Goal: Transaction & Acquisition: Obtain resource

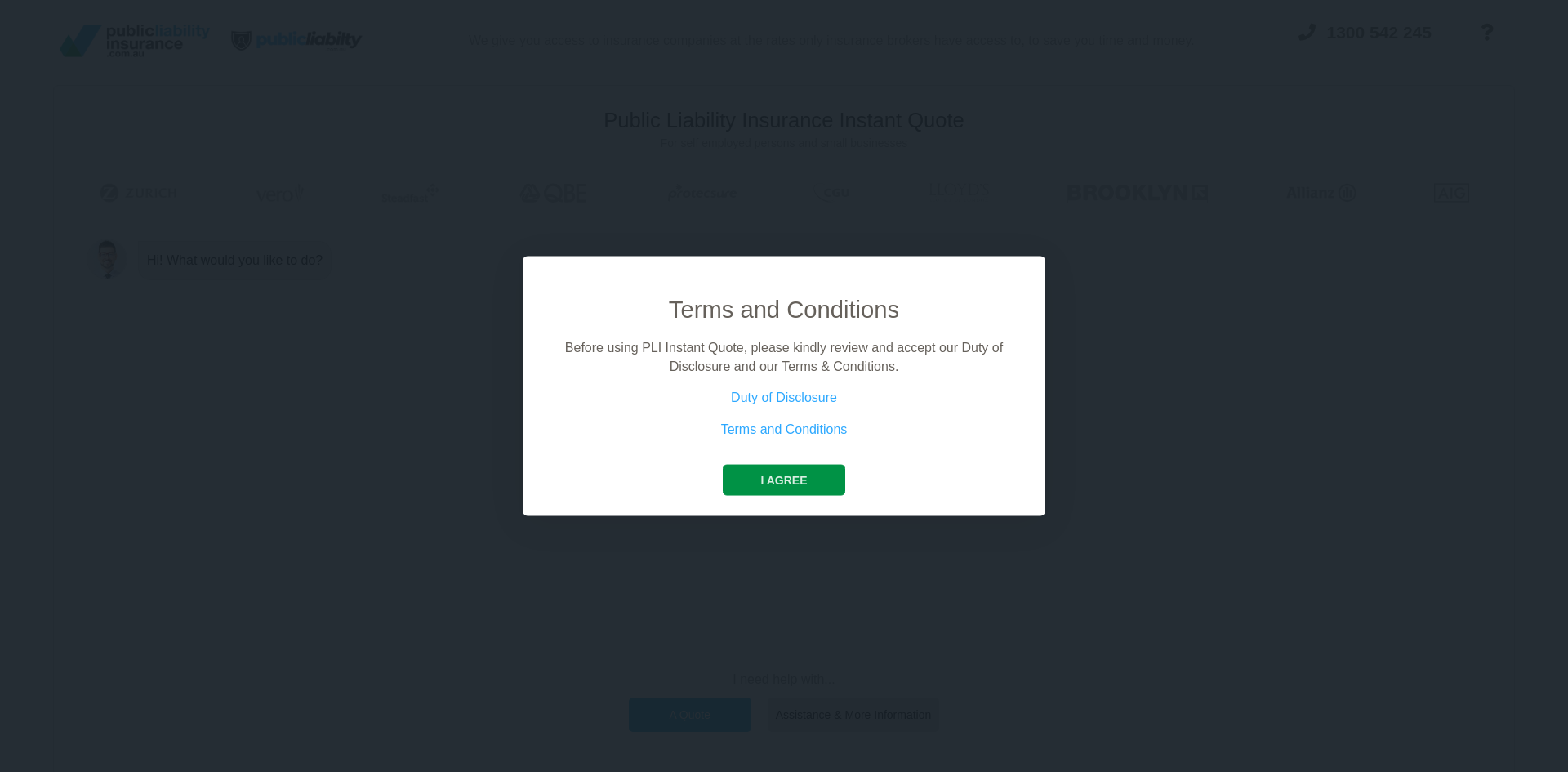
click at [790, 483] on button "I agree" at bounding box center [784, 481] width 122 height 31
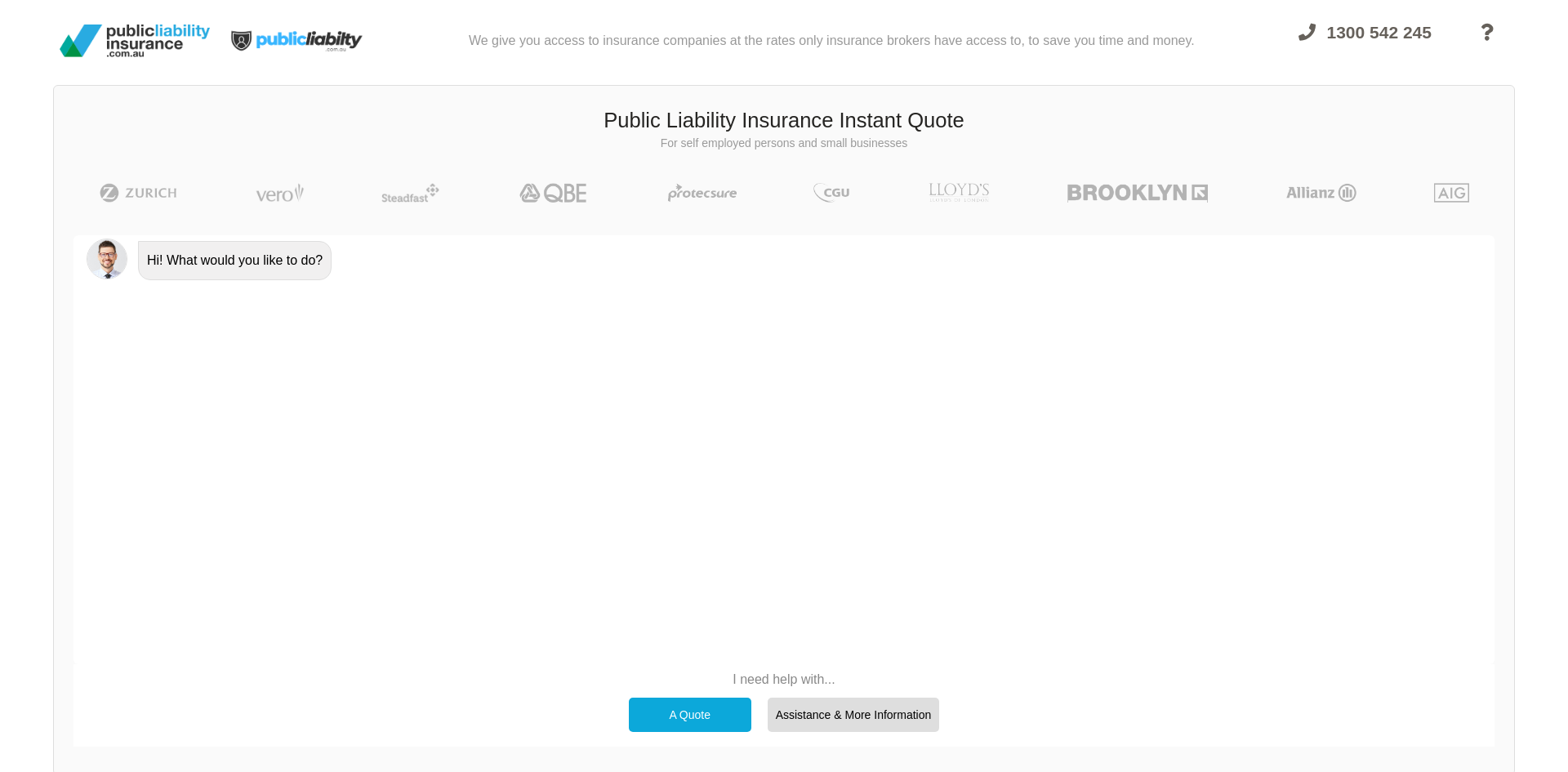
click at [773, 677] on p "I need help with..." at bounding box center [784, 679] width 327 height 18
click at [692, 721] on div "A Quote" at bounding box center [690, 715] width 123 height 34
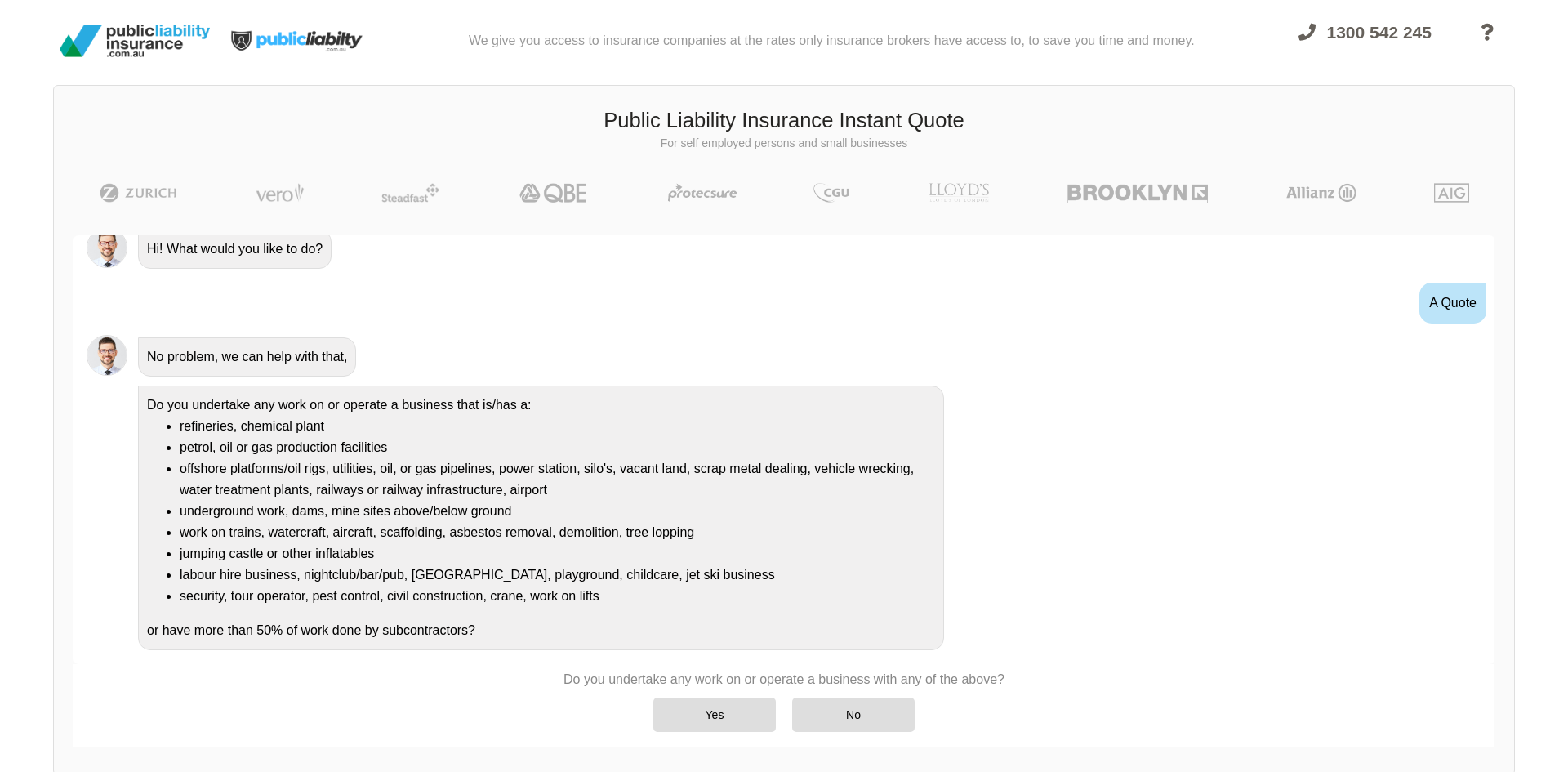
scroll to position [19, 0]
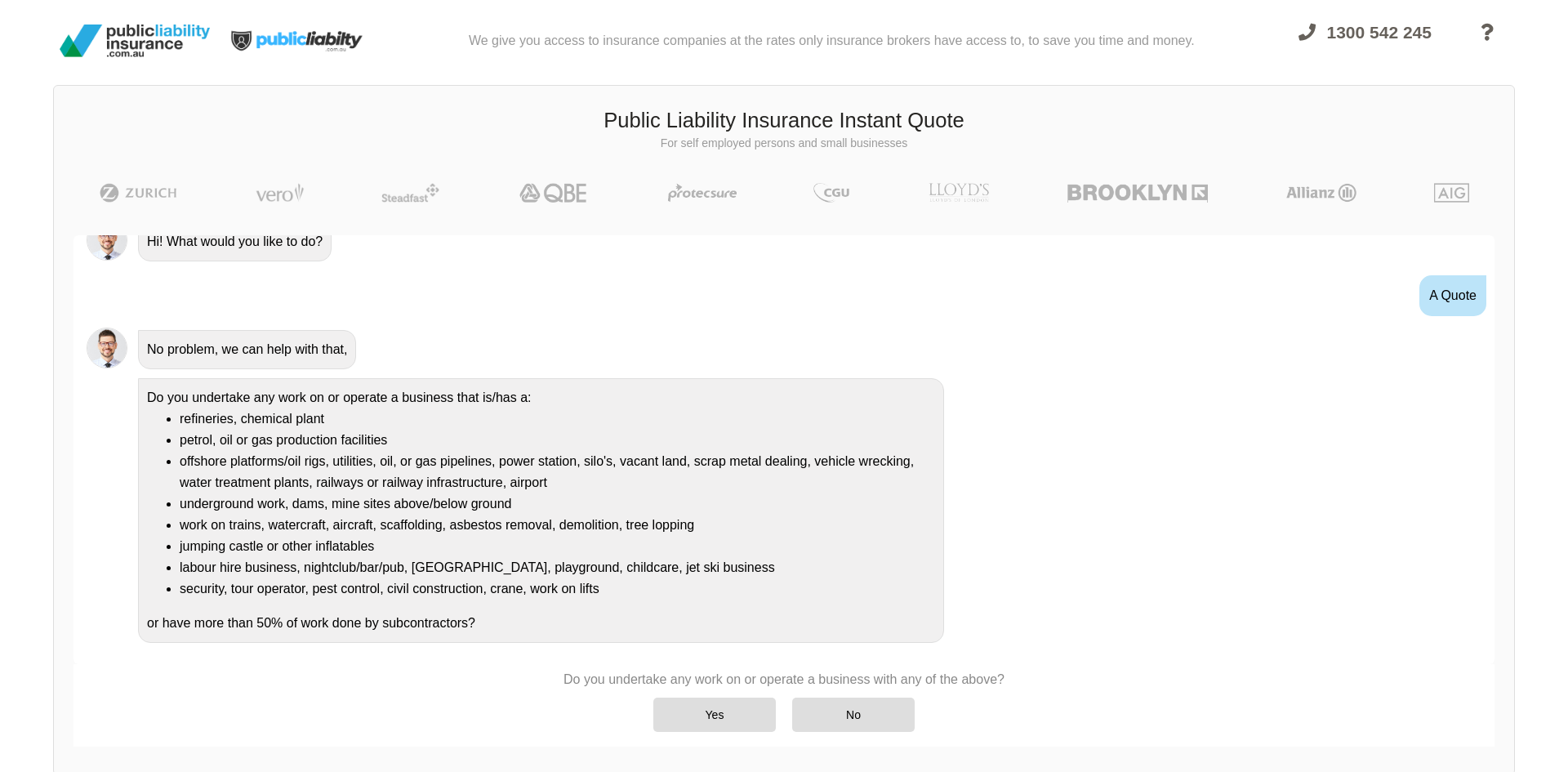
drag, startPoint x: 1046, startPoint y: 569, endPoint x: 1040, endPoint y: 575, distance: 8.5
click at [1044, 573] on div "Do you undertake any work on or operate a business that is/has a: refineries, c…" at bounding box center [806, 509] width 1350 height 267
click at [939, 655] on div "Hi! What would you like to do? A Quote No problem, we can help with that, Do yo…" at bounding box center [784, 450] width 1421 height 429
drag, startPoint x: 651, startPoint y: 683, endPoint x: 990, endPoint y: 649, distance: 340.7
click at [965, 650] on div "Hi! What would you like to do? A Quote No problem, we can help with that, Do yo…" at bounding box center [784, 491] width 1421 height 512
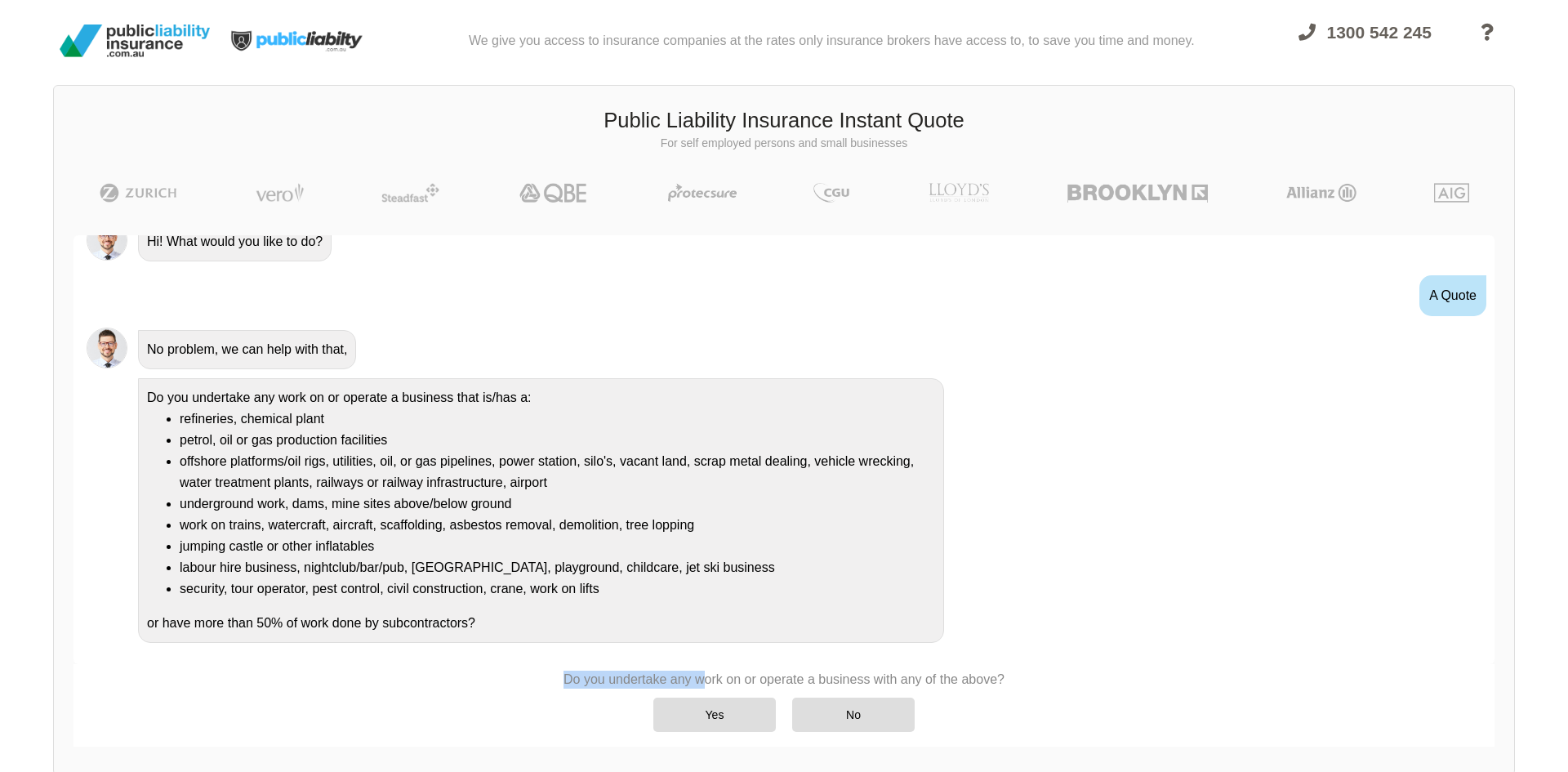
click at [1085, 650] on div "Hi! What would you like to do? A Quote No problem, we can help with that, Do yo…" at bounding box center [784, 450] width 1421 height 429
click at [848, 718] on div "No" at bounding box center [853, 715] width 123 height 34
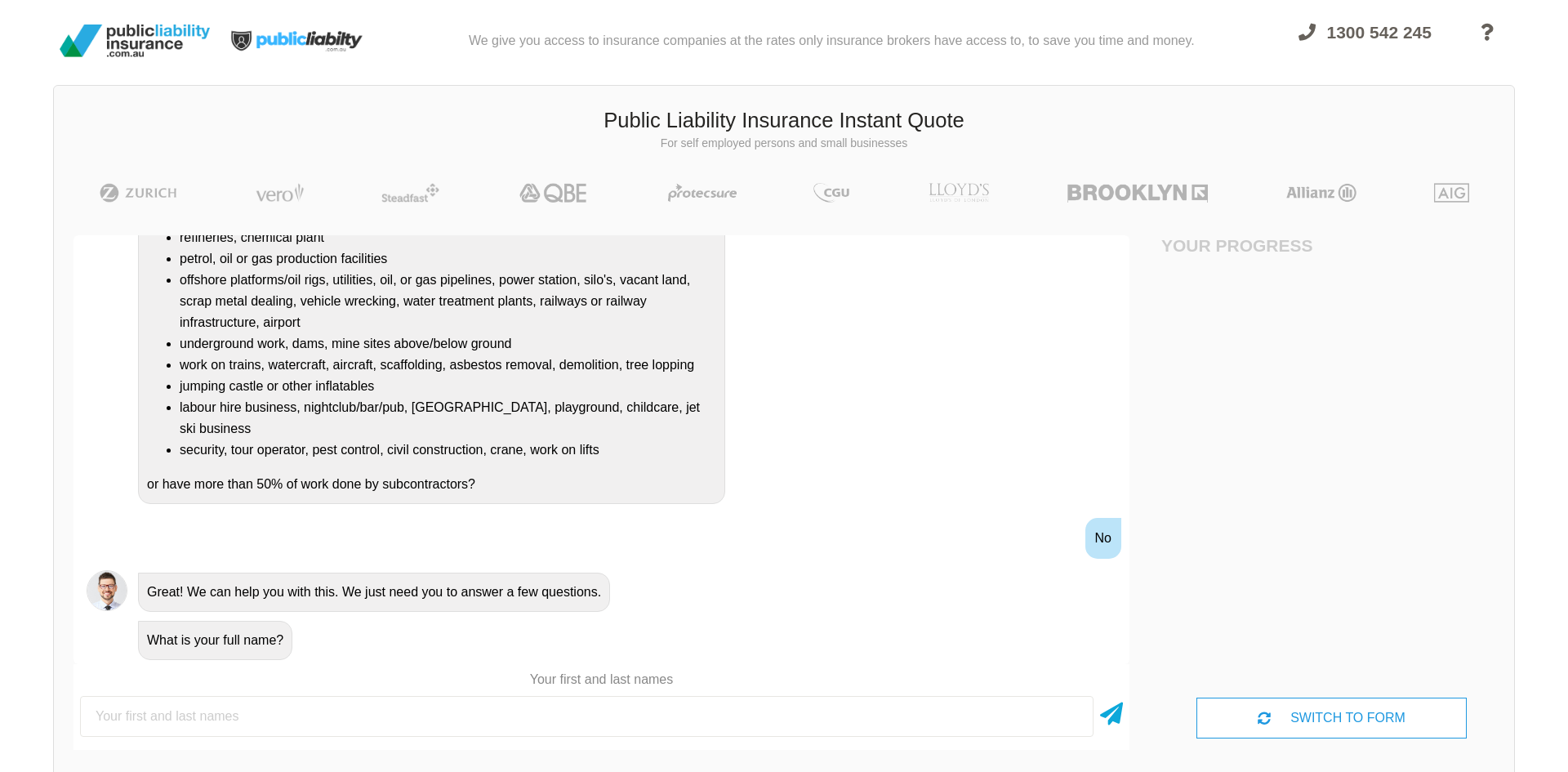
scroll to position [0, 0]
type input "[PERSON_NAME]"
click at [1103, 720] on icon at bounding box center [1111, 711] width 23 height 29
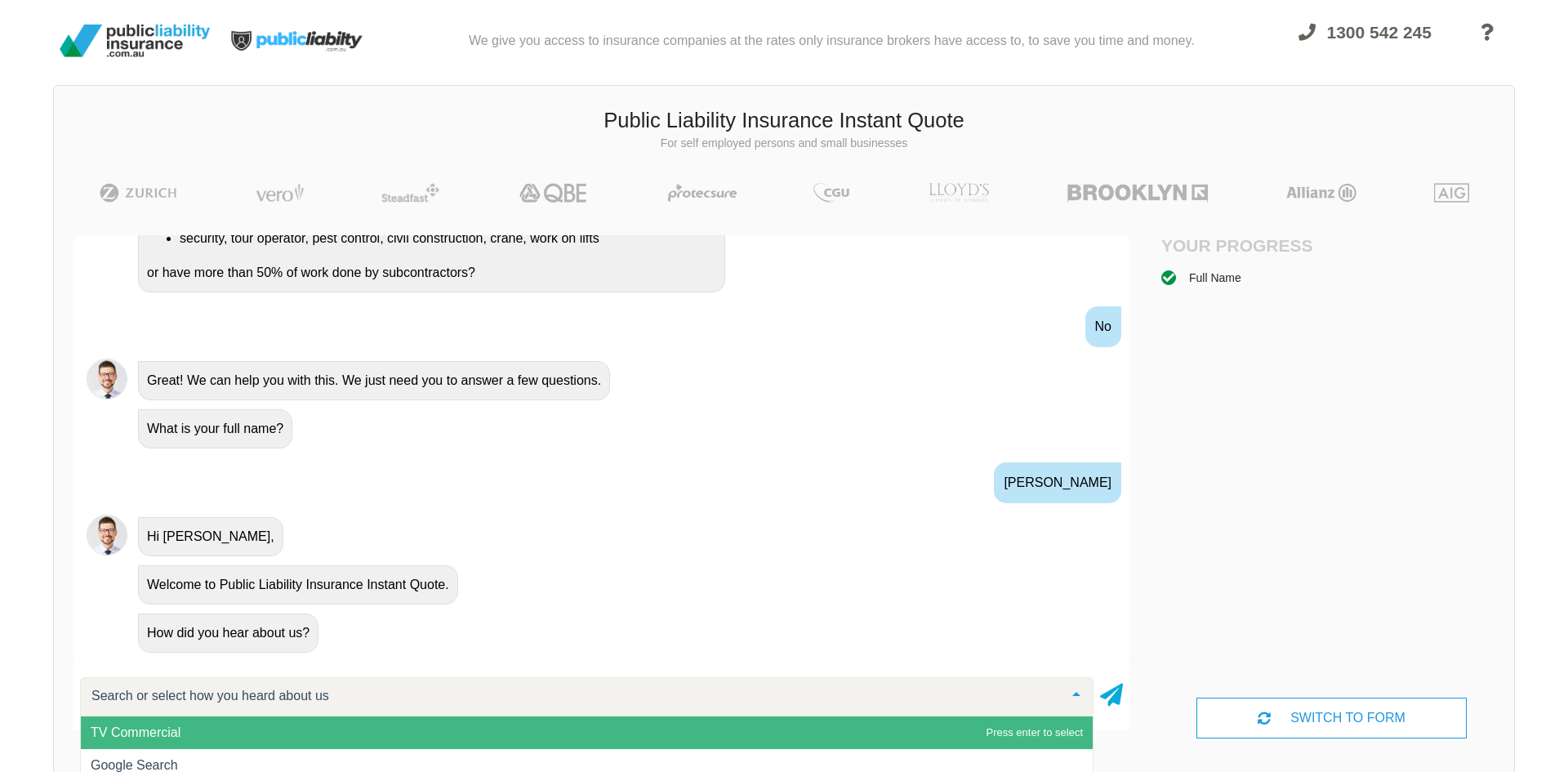
scroll to position [421, 0]
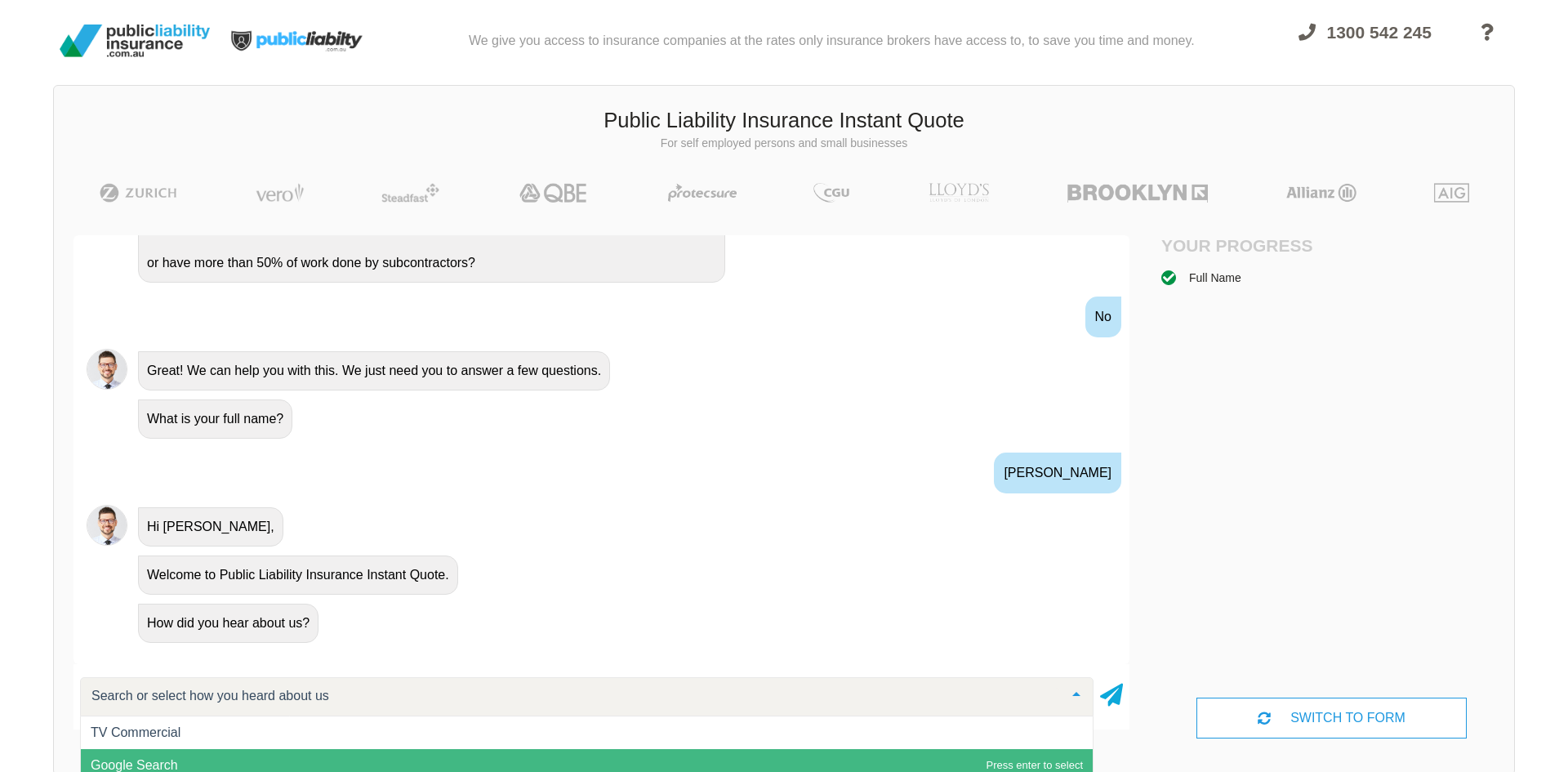
click at [146, 762] on span "Google Search" at bounding box center [134, 765] width 88 height 14
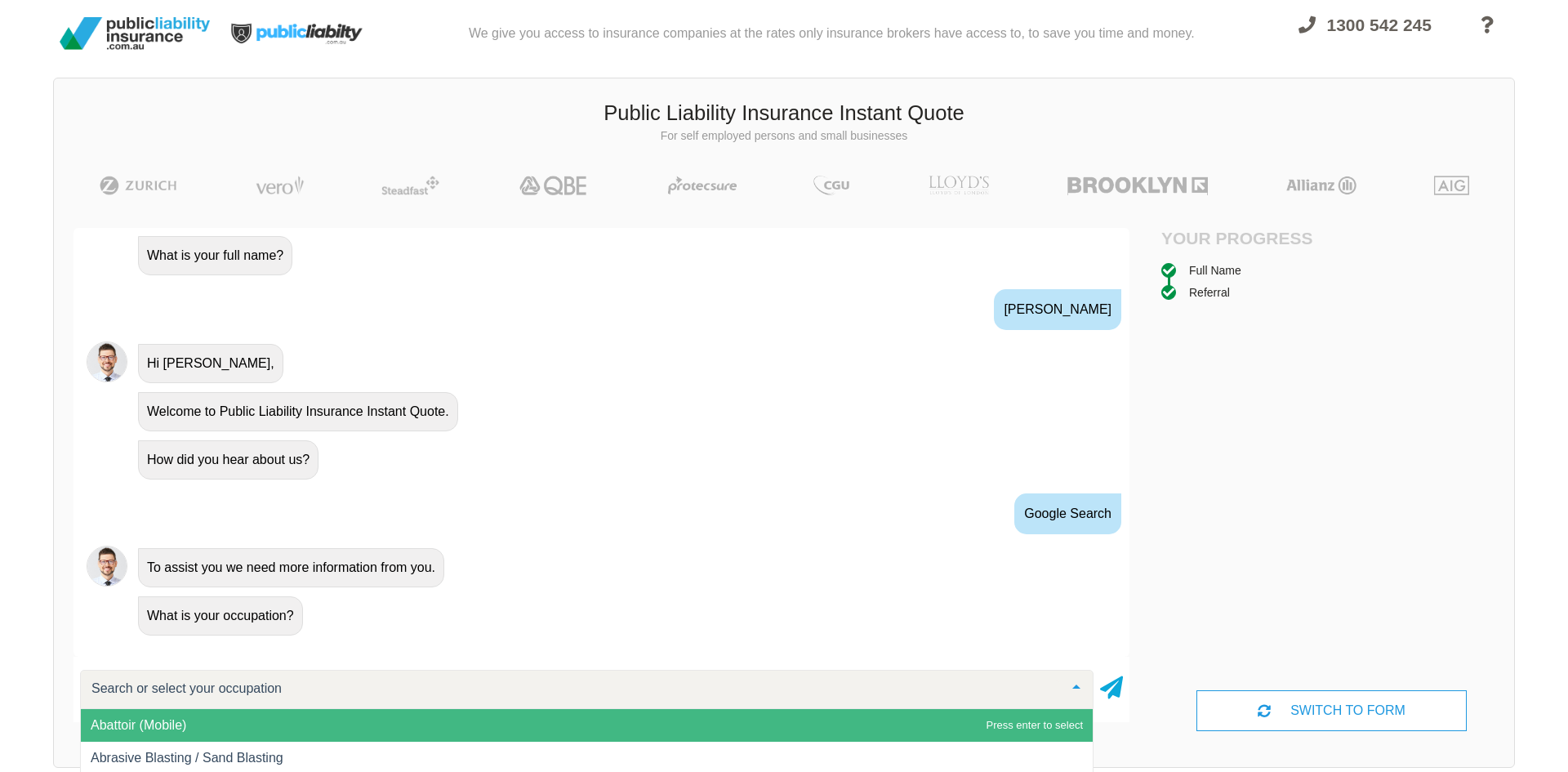
scroll to position [19, 0]
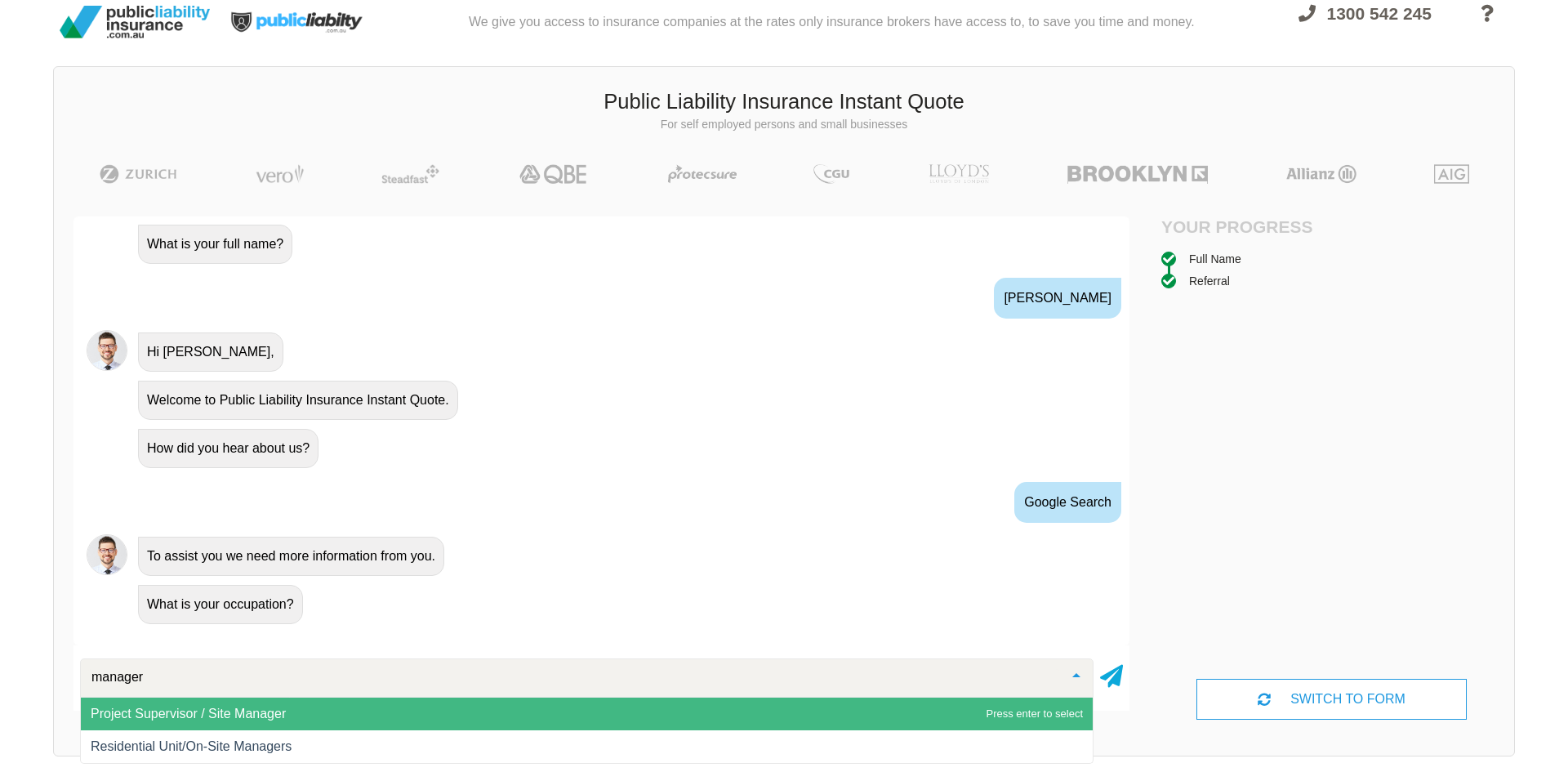
click at [94, 670] on input "manager" at bounding box center [574, 677] width 973 height 16
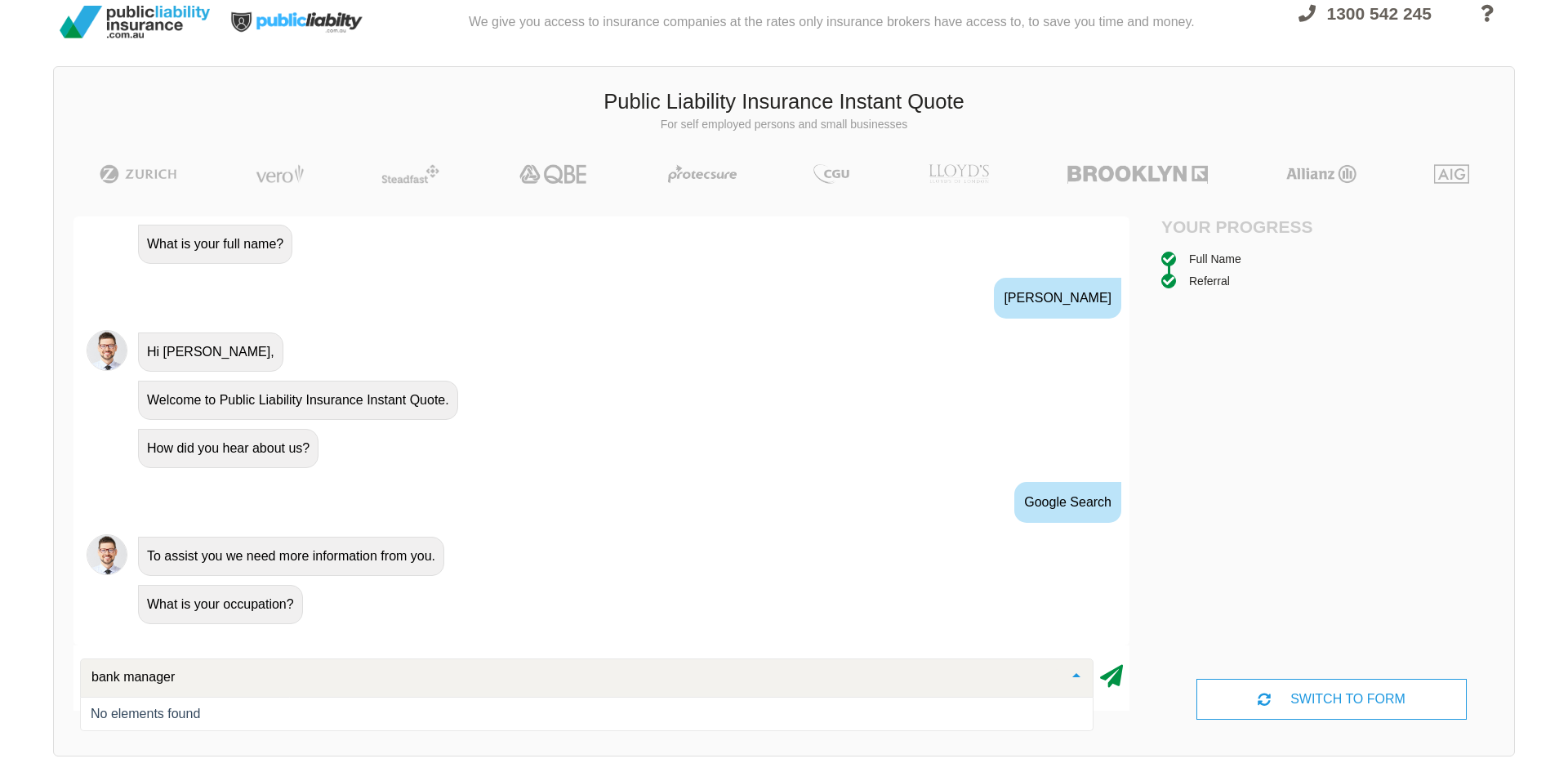
type input "bank manager"
click at [1114, 683] on icon at bounding box center [1111, 673] width 23 height 29
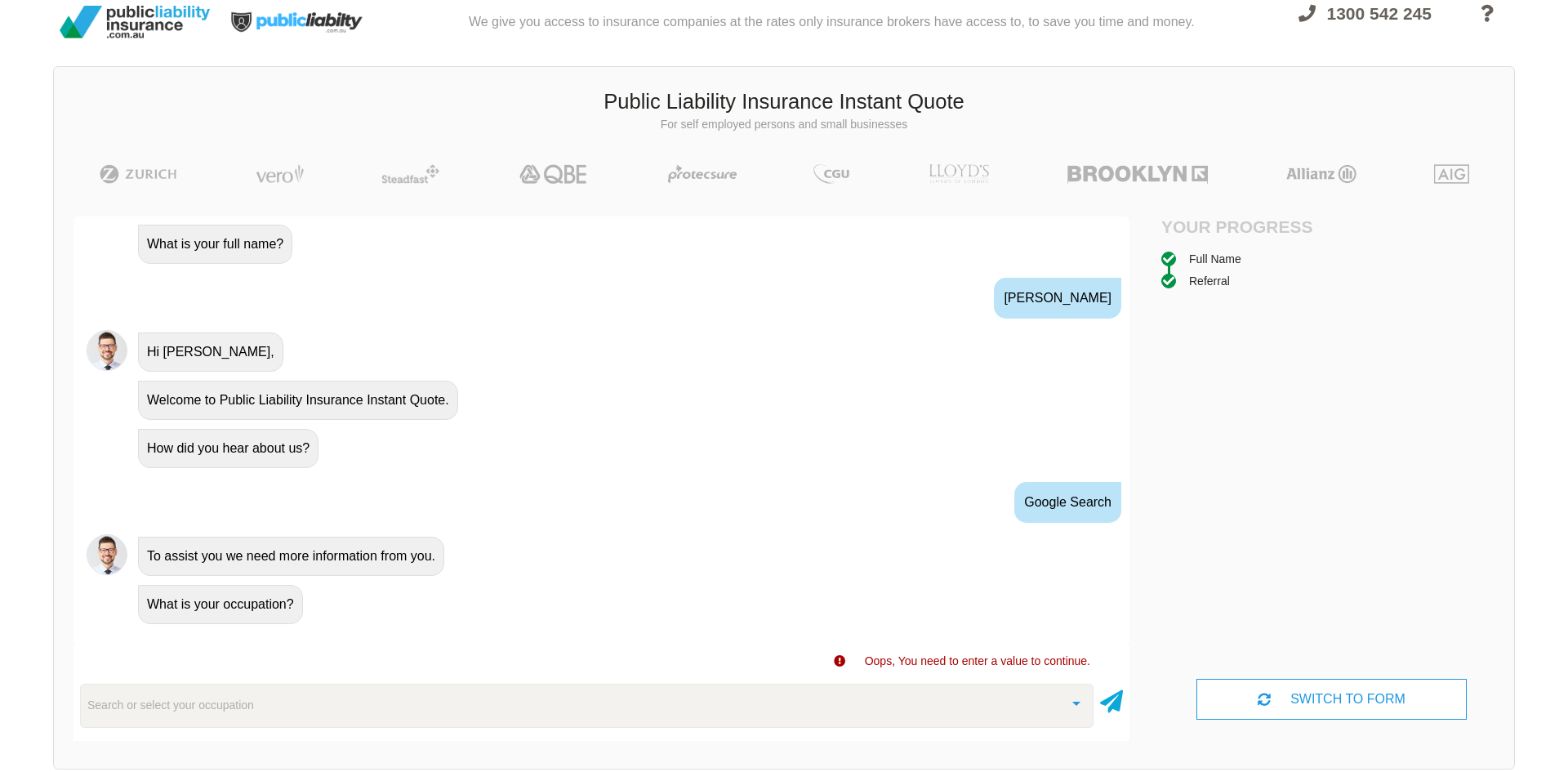
click at [288, 714] on div "Search or select your occupation" at bounding box center [586, 705] width 1013 height 44
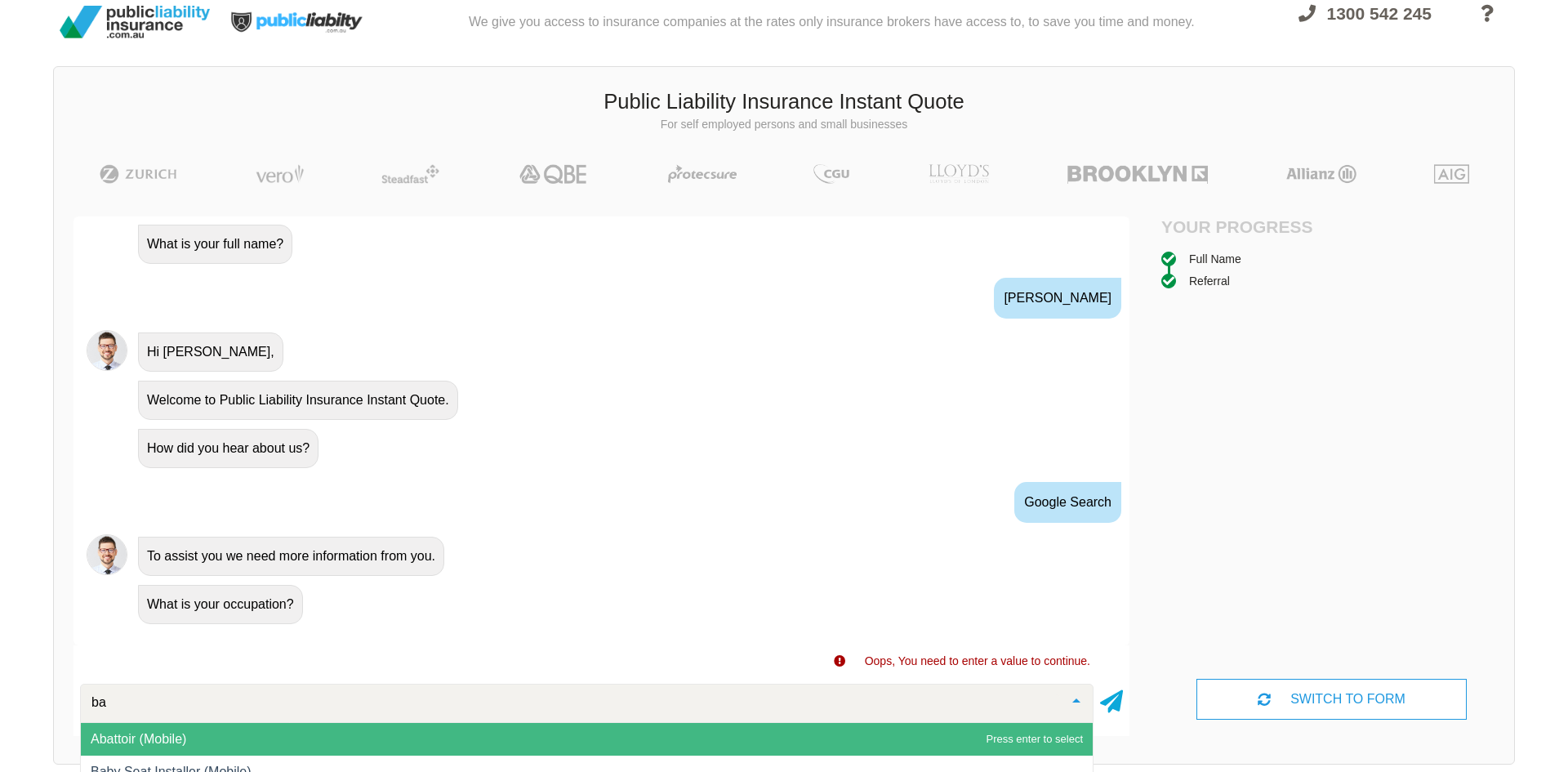
type input "b"
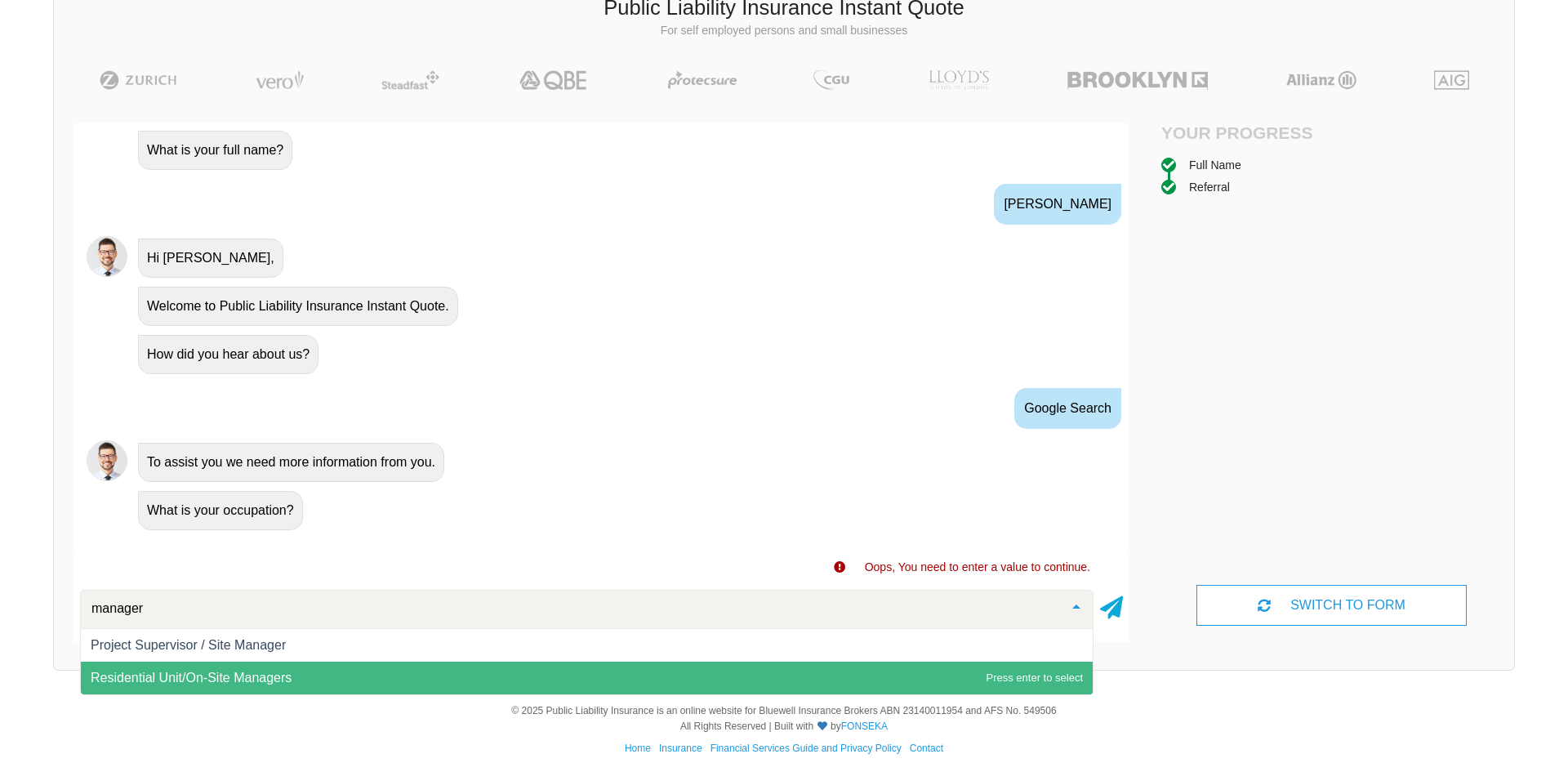
scroll to position [113, 0]
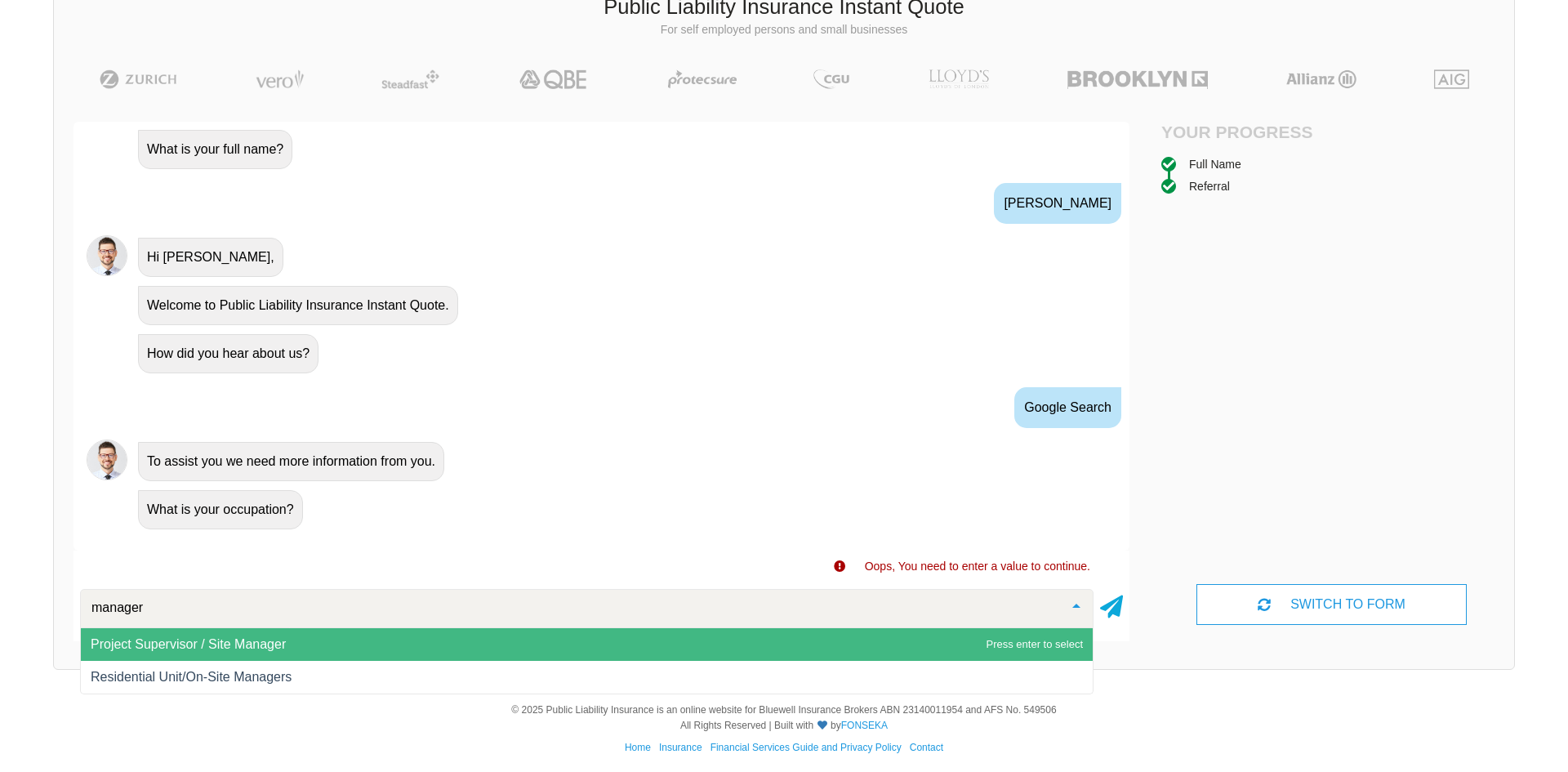
drag, startPoint x: 153, startPoint y: 610, endPoint x: 82, endPoint y: 616, distance: 71.3
click at [82, 617] on div "manager" at bounding box center [586, 609] width 1013 height 40
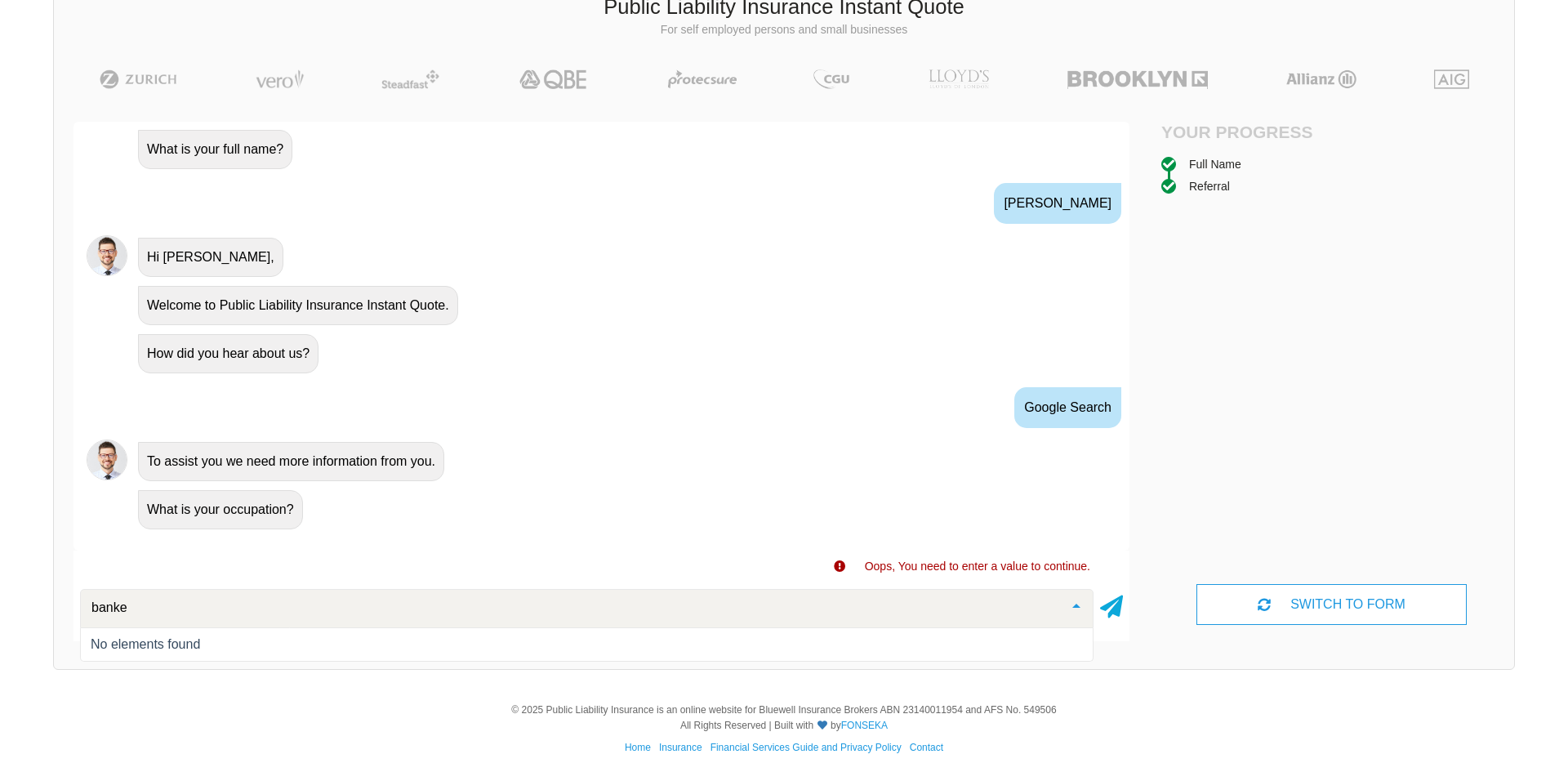
type input "banker"
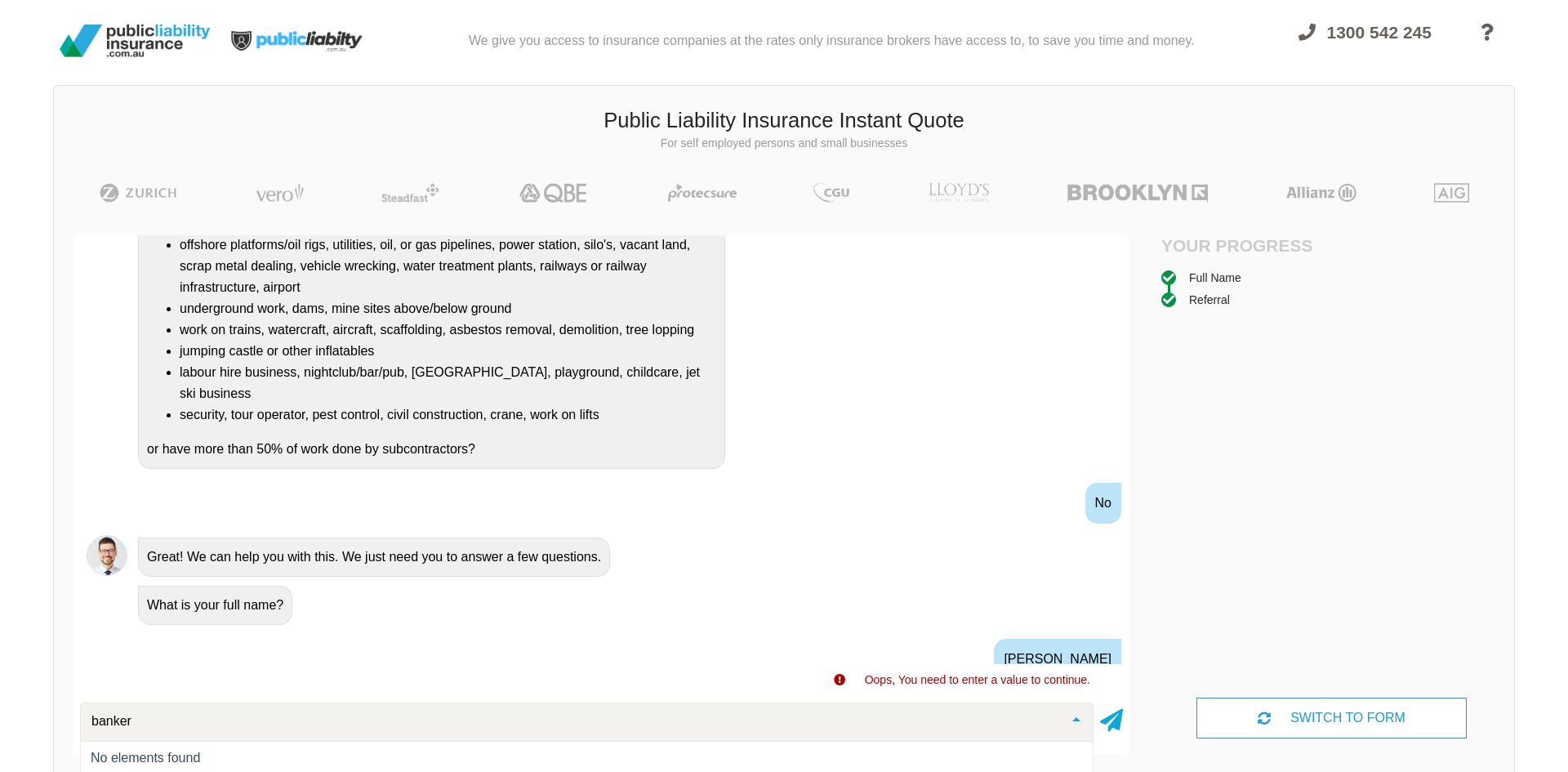
scroll to position [578, 0]
